Goal: Task Accomplishment & Management: Manage account settings

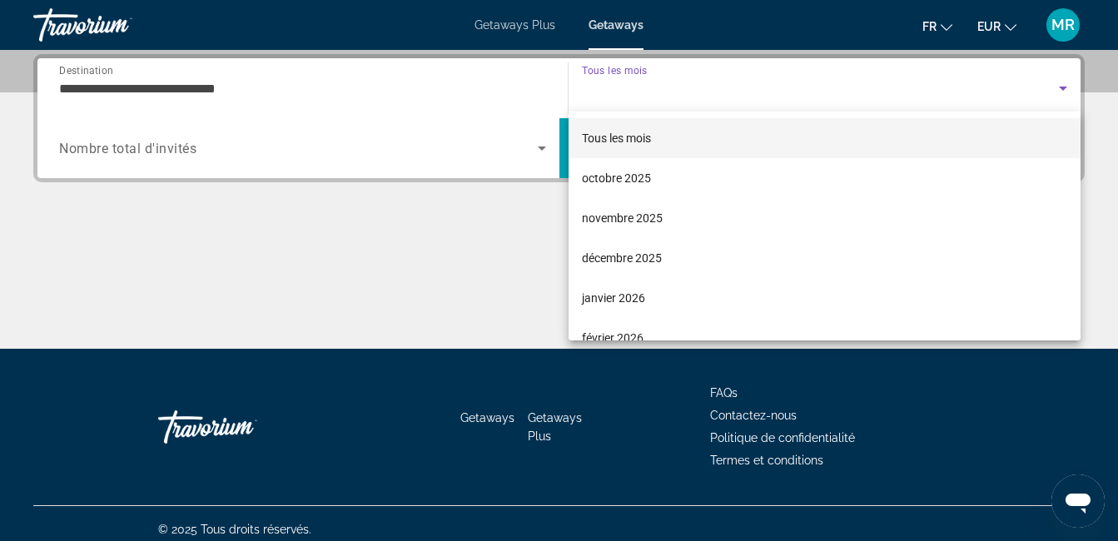
click at [424, 299] on div at bounding box center [559, 270] width 1118 height 541
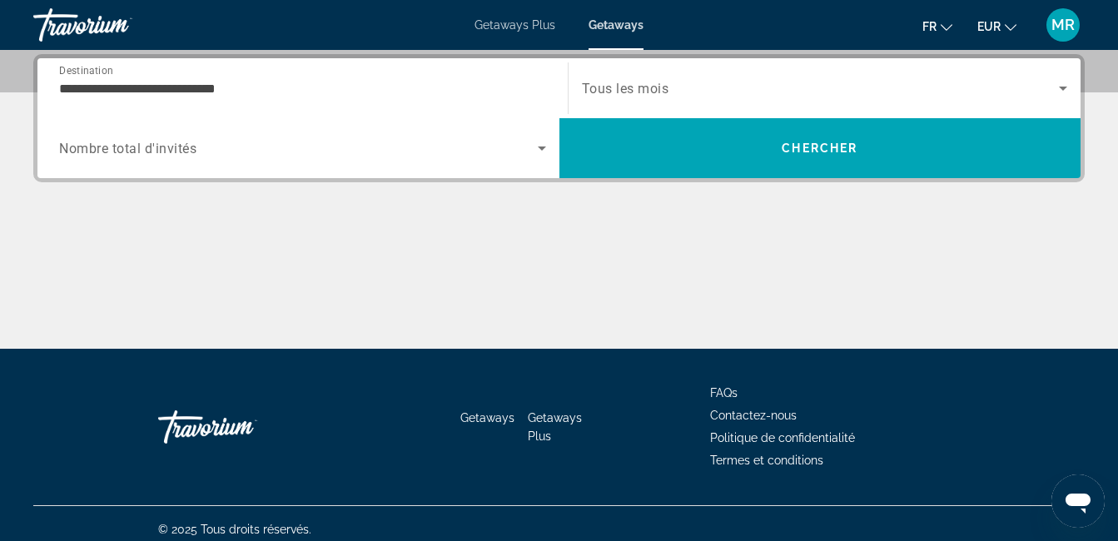
click at [109, 23] on div "Travorium" at bounding box center [116, 24] width 166 height 43
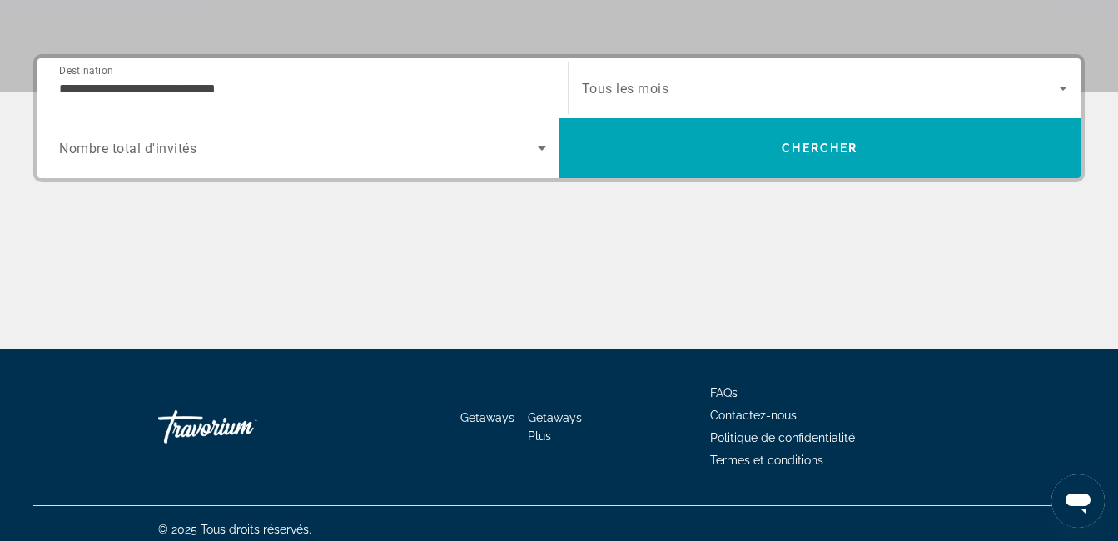
scroll to position [0, 0]
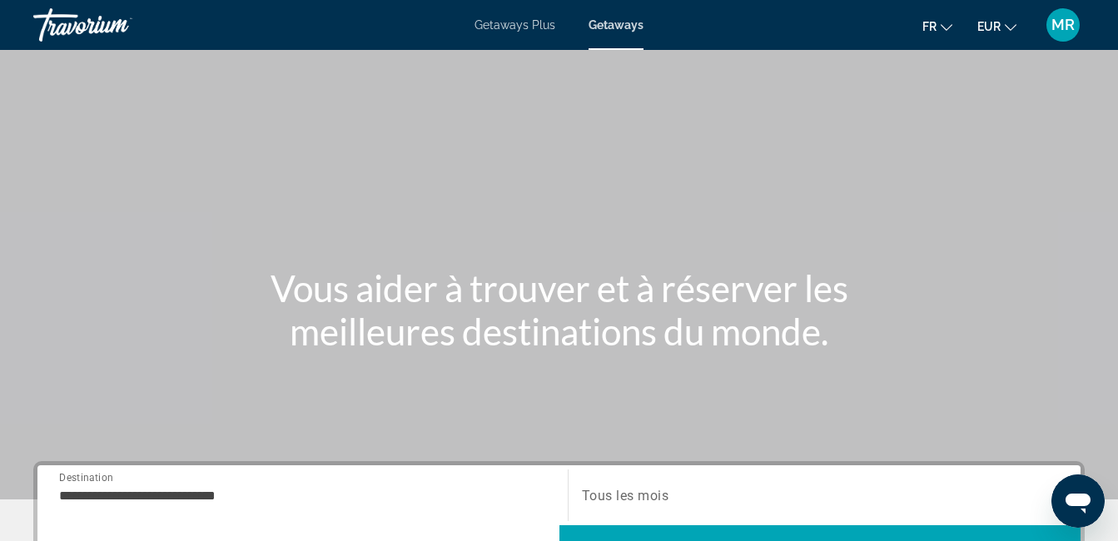
click at [1059, 25] on span "MR" at bounding box center [1062, 25] width 23 height 17
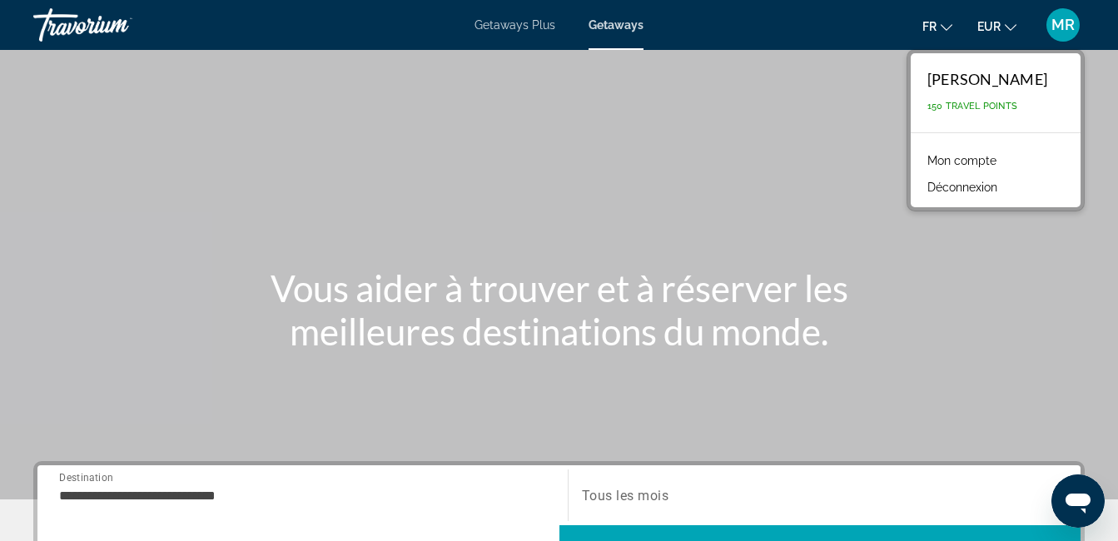
click at [980, 160] on link "Mon compte" at bounding box center [962, 161] width 86 height 22
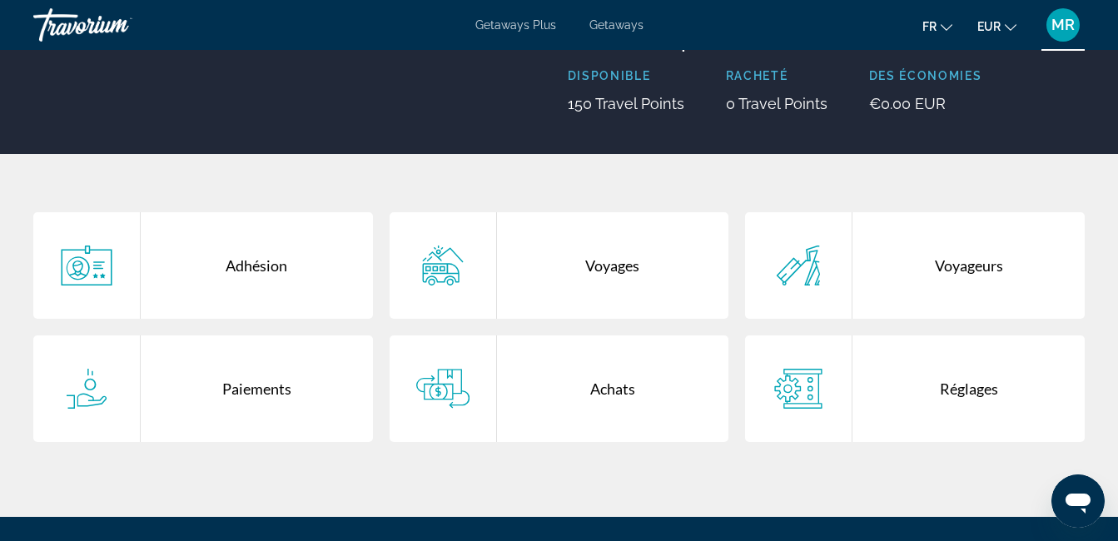
scroll to position [194, 0]
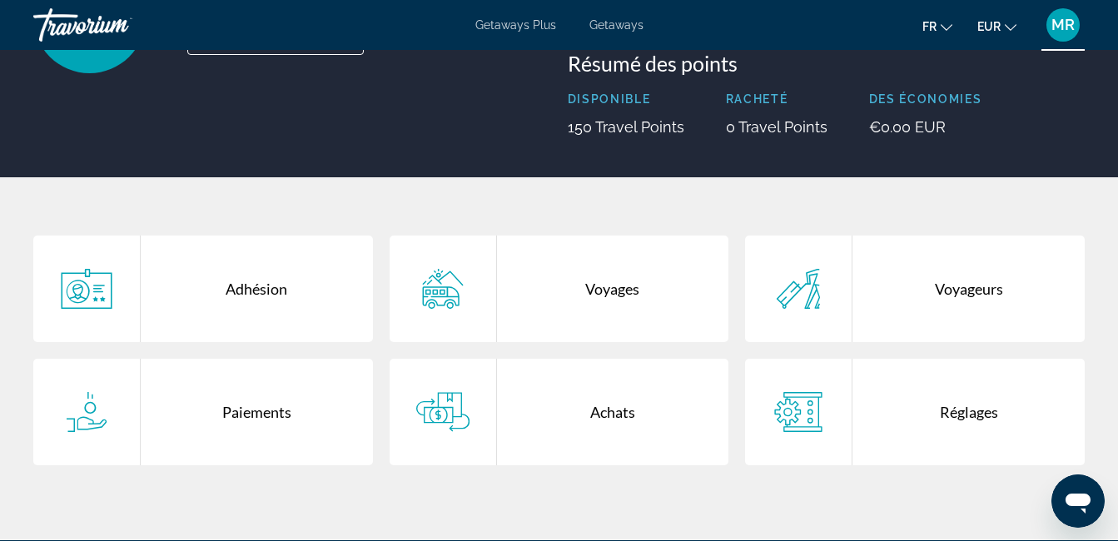
click at [268, 409] on div "Paiements" at bounding box center [257, 412] width 232 height 107
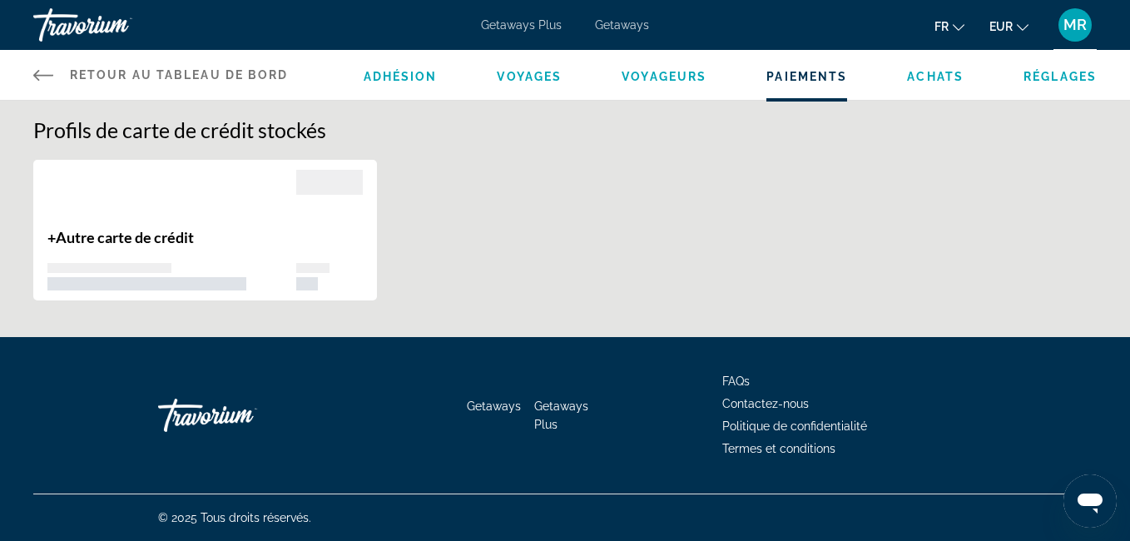
click at [255, 74] on span "Retour au tableau de bord" at bounding box center [179, 74] width 219 height 13
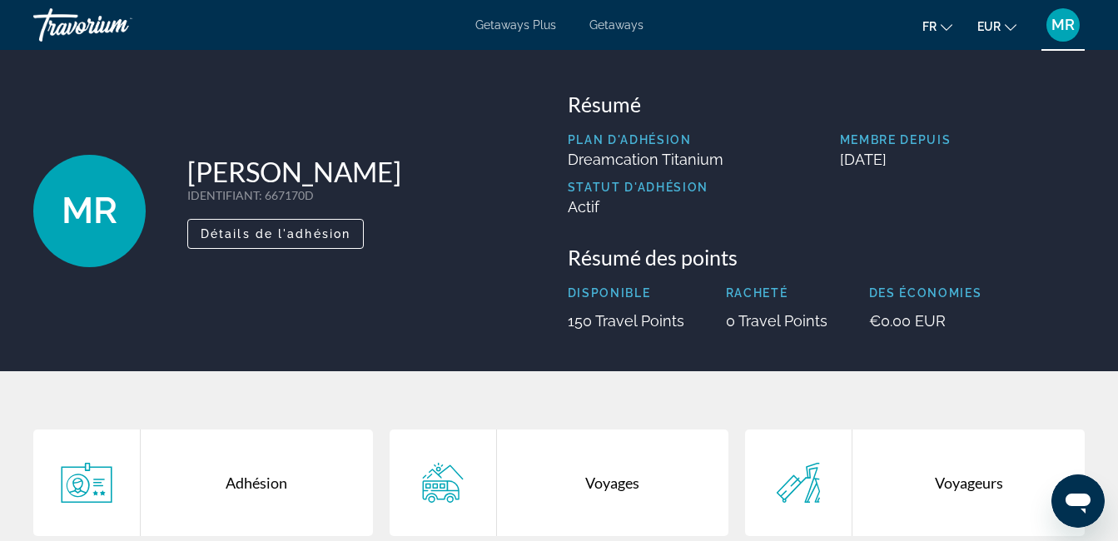
click at [92, 25] on div "Travorium" at bounding box center [116, 24] width 166 height 43
